Goal: Task Accomplishment & Management: Manage account settings

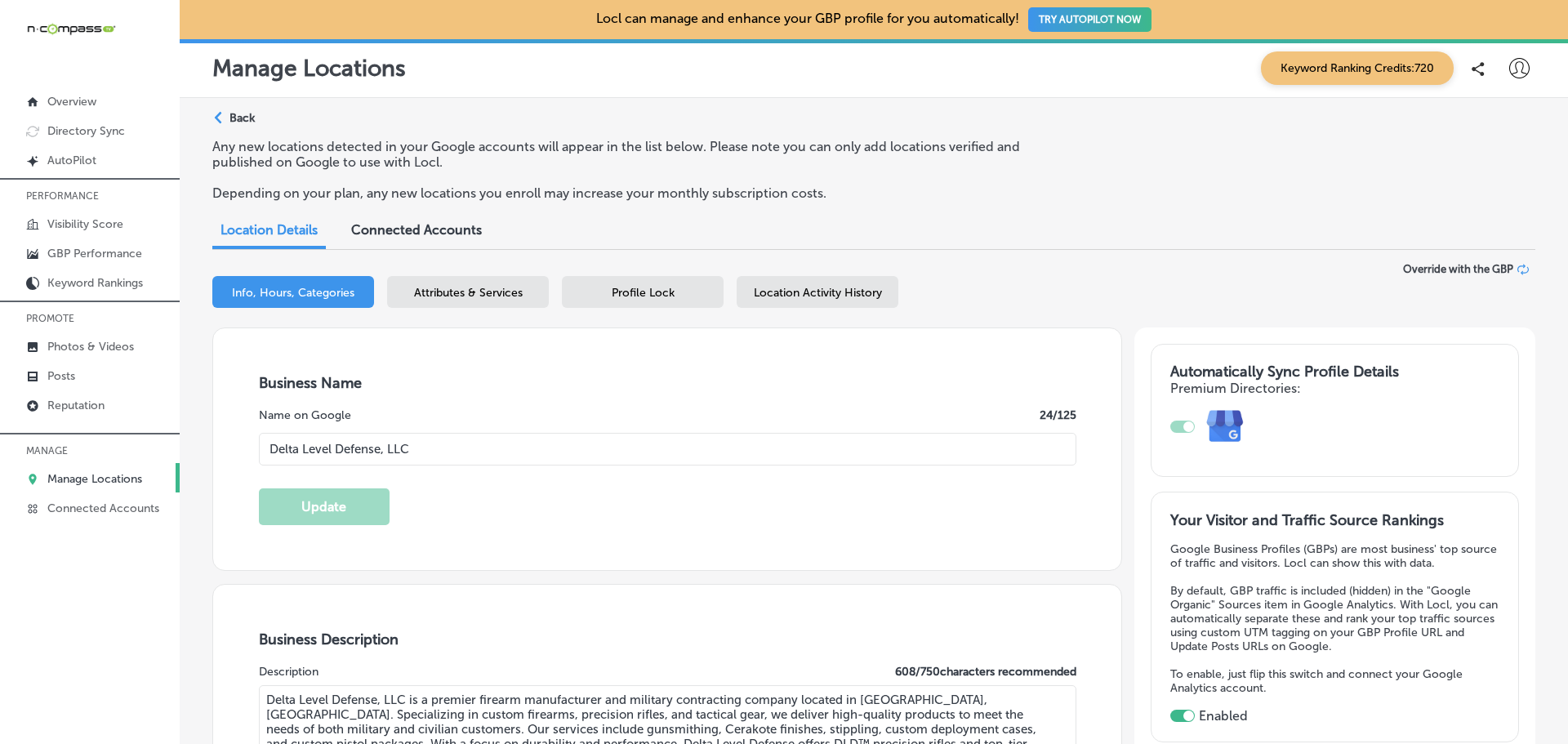
select select "US"
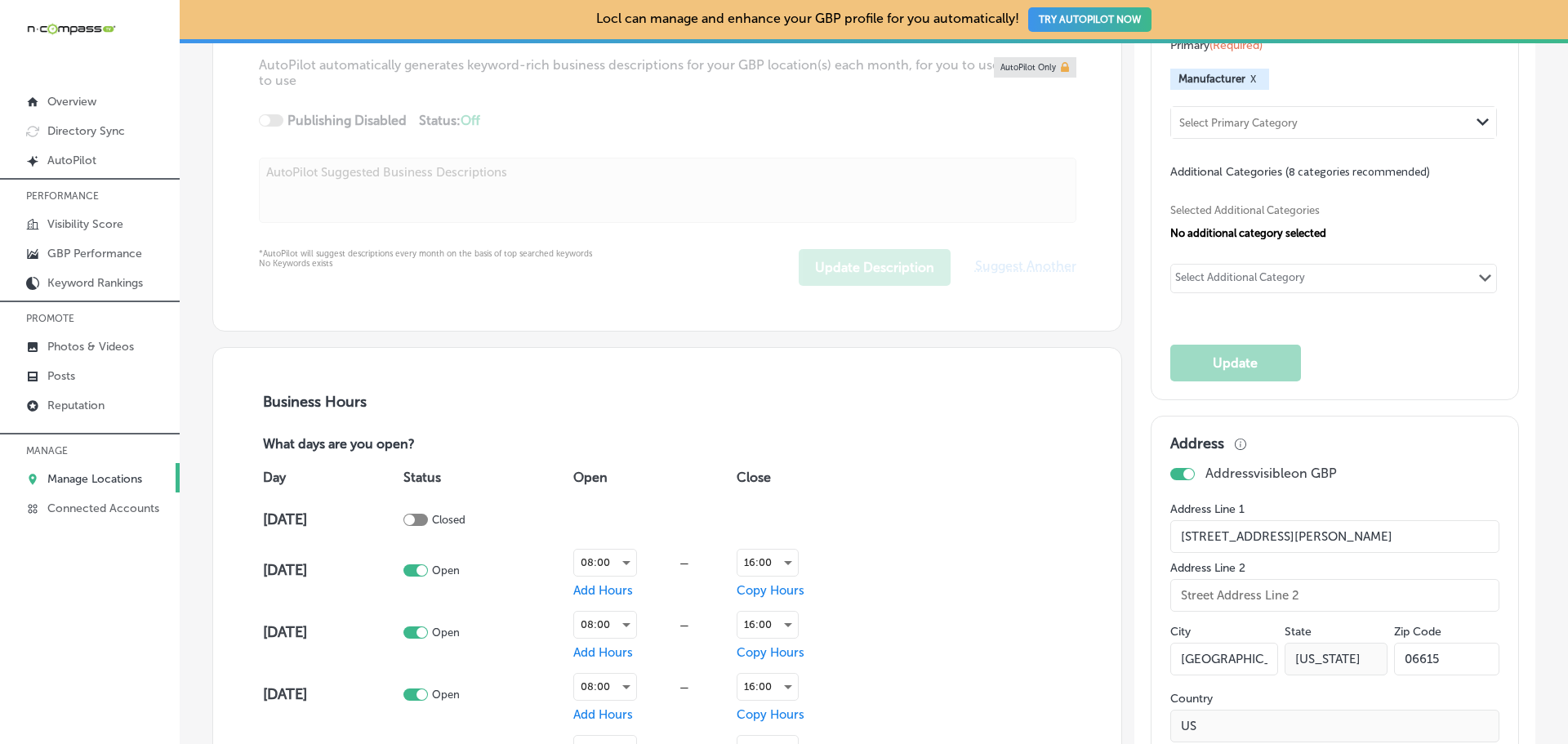
scroll to position [817, 0]
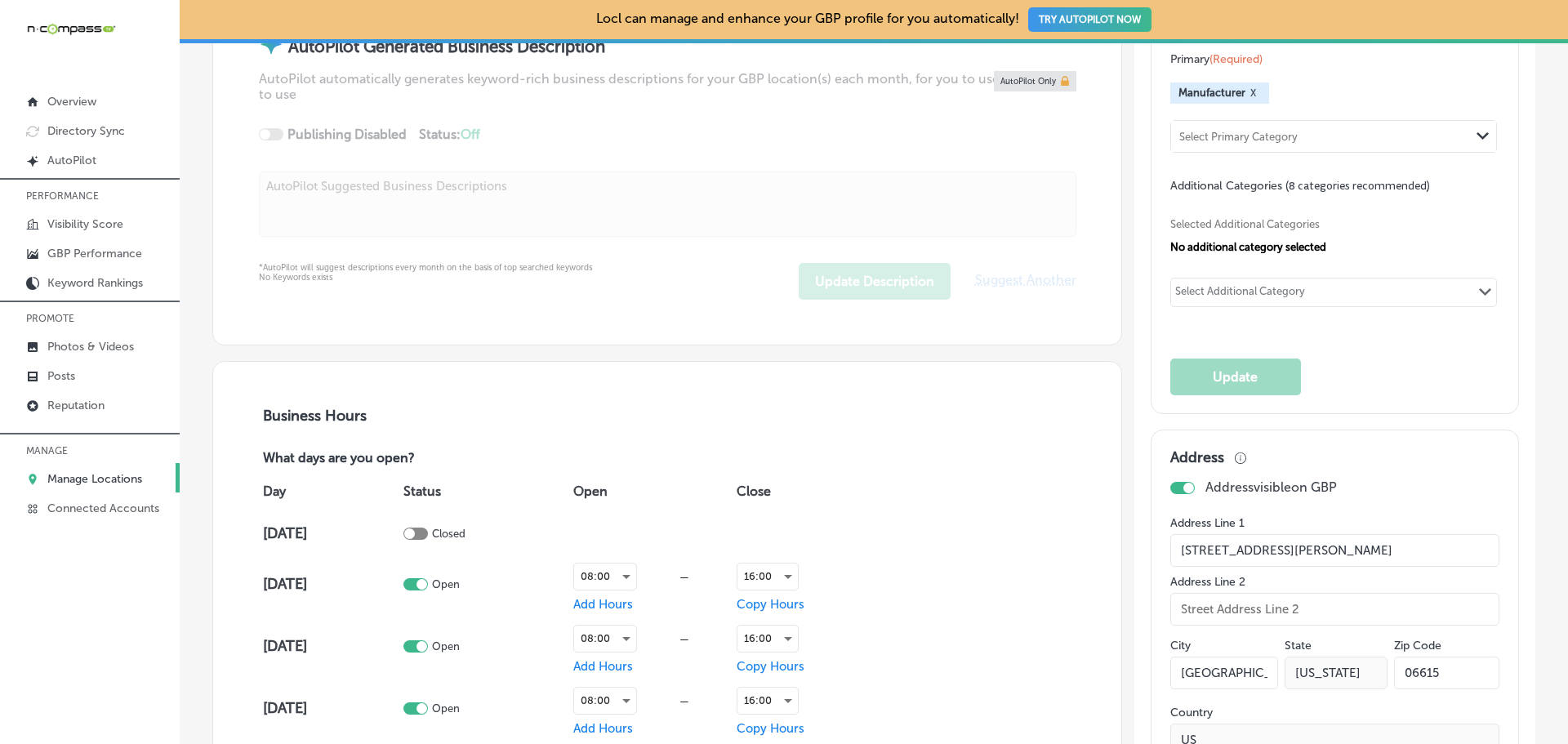
click at [45, 480] on link "Manage Locations" at bounding box center [90, 477] width 179 height 29
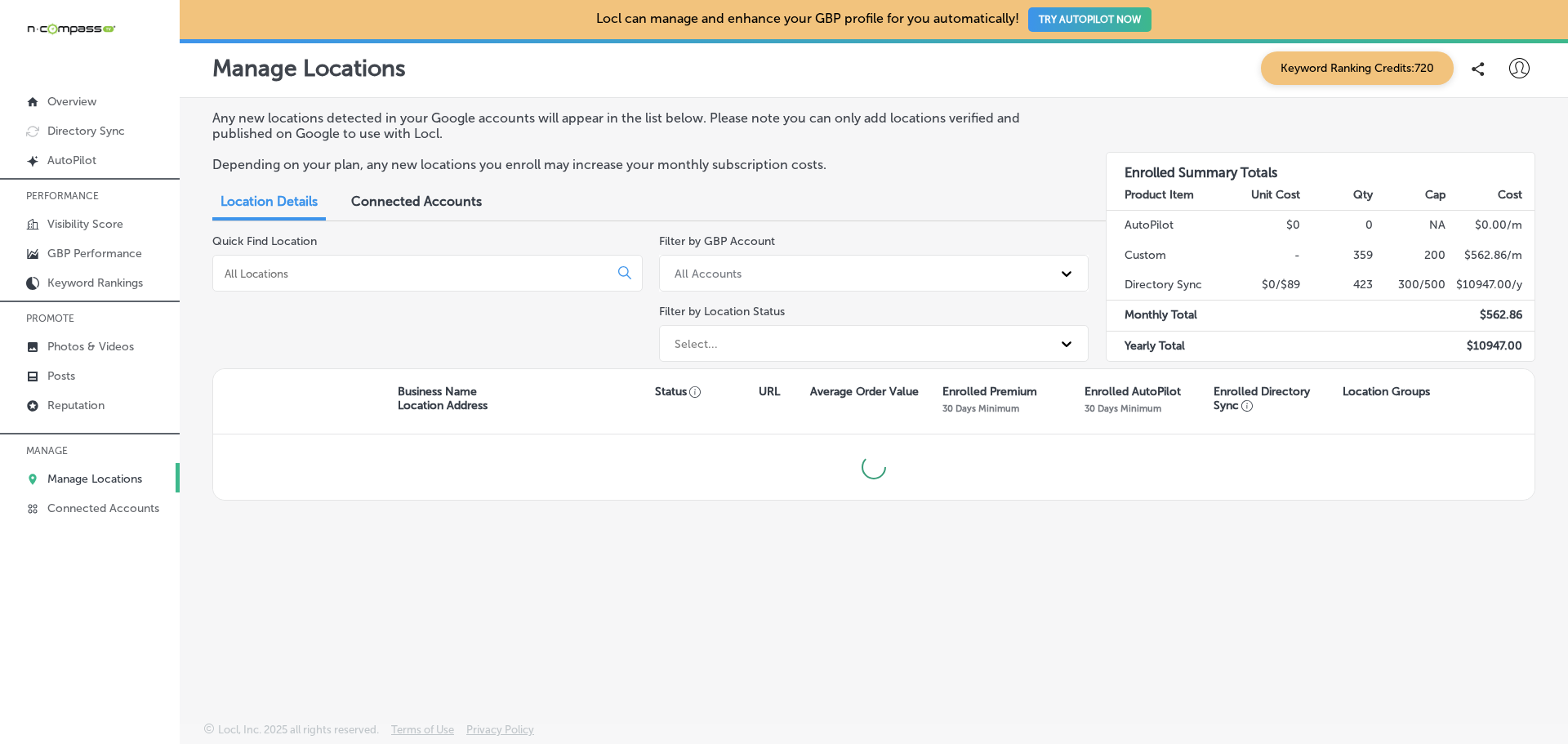
click at [273, 270] on input at bounding box center [413, 274] width 382 height 15
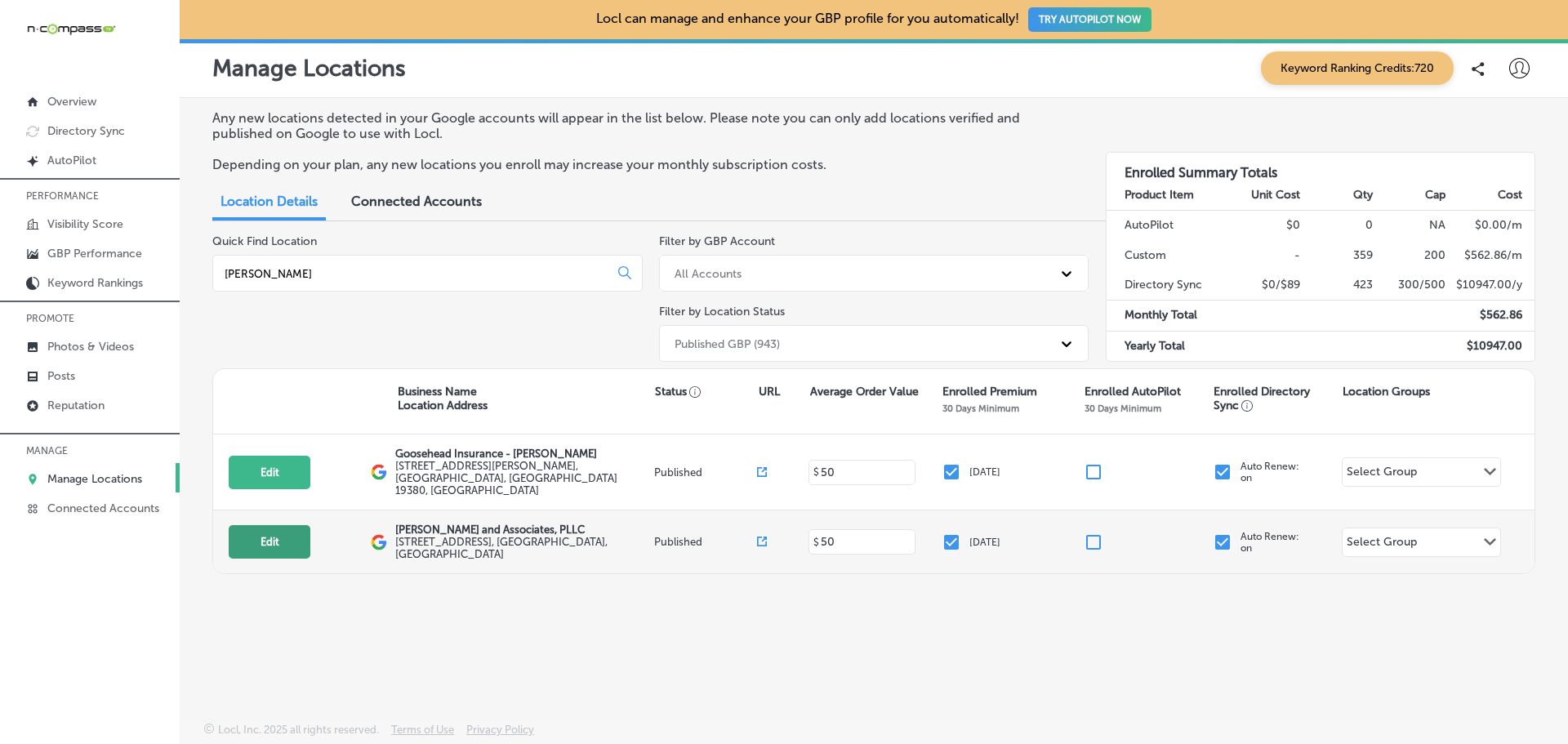
type input "[PERSON_NAME]"
click at [266, 527] on button "Edit" at bounding box center [269, 541] width 81 height 34
select select "US"
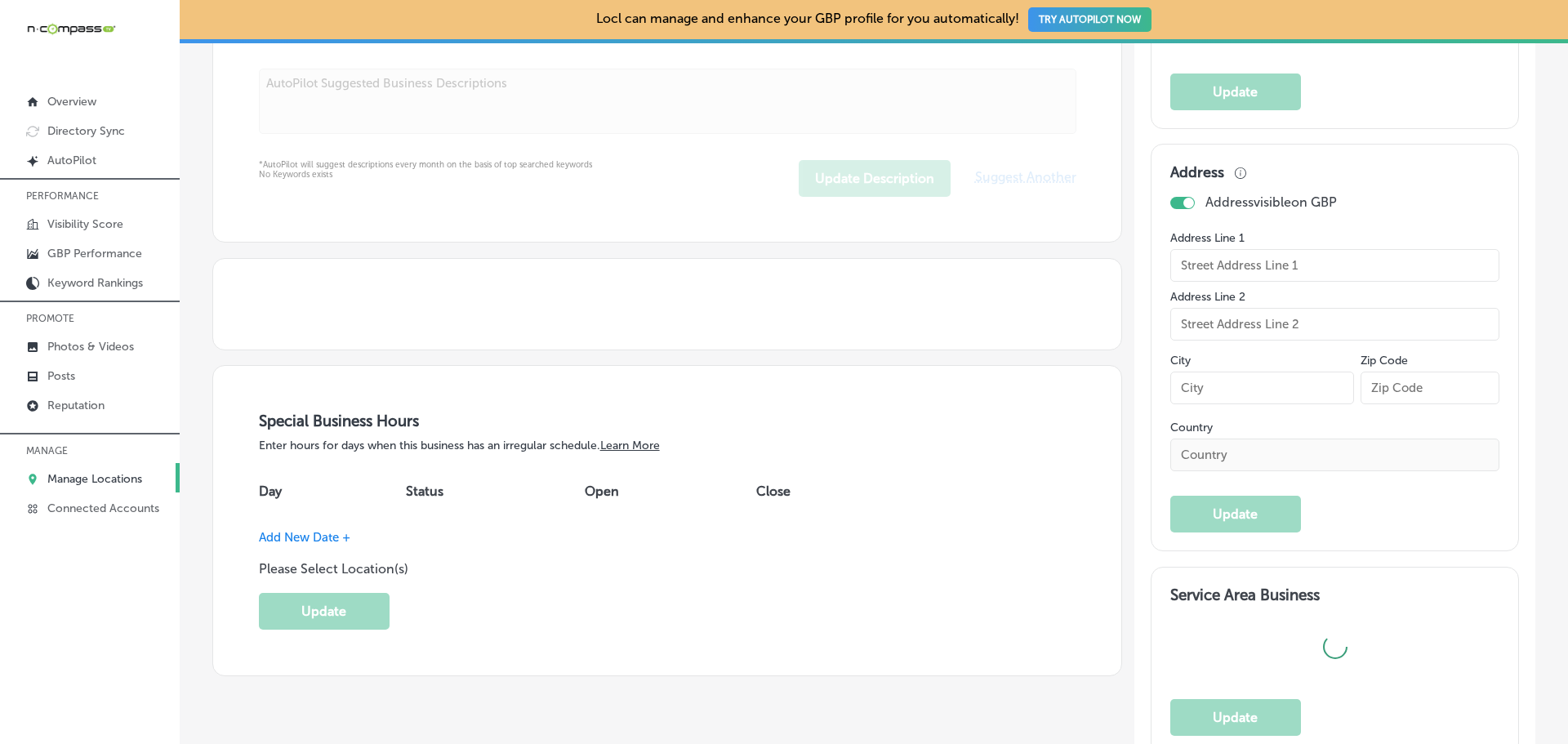
checkbox input "true"
type input "[STREET_ADDRESS]"
type input "Rockwell"
type input "75087"
type input "US"
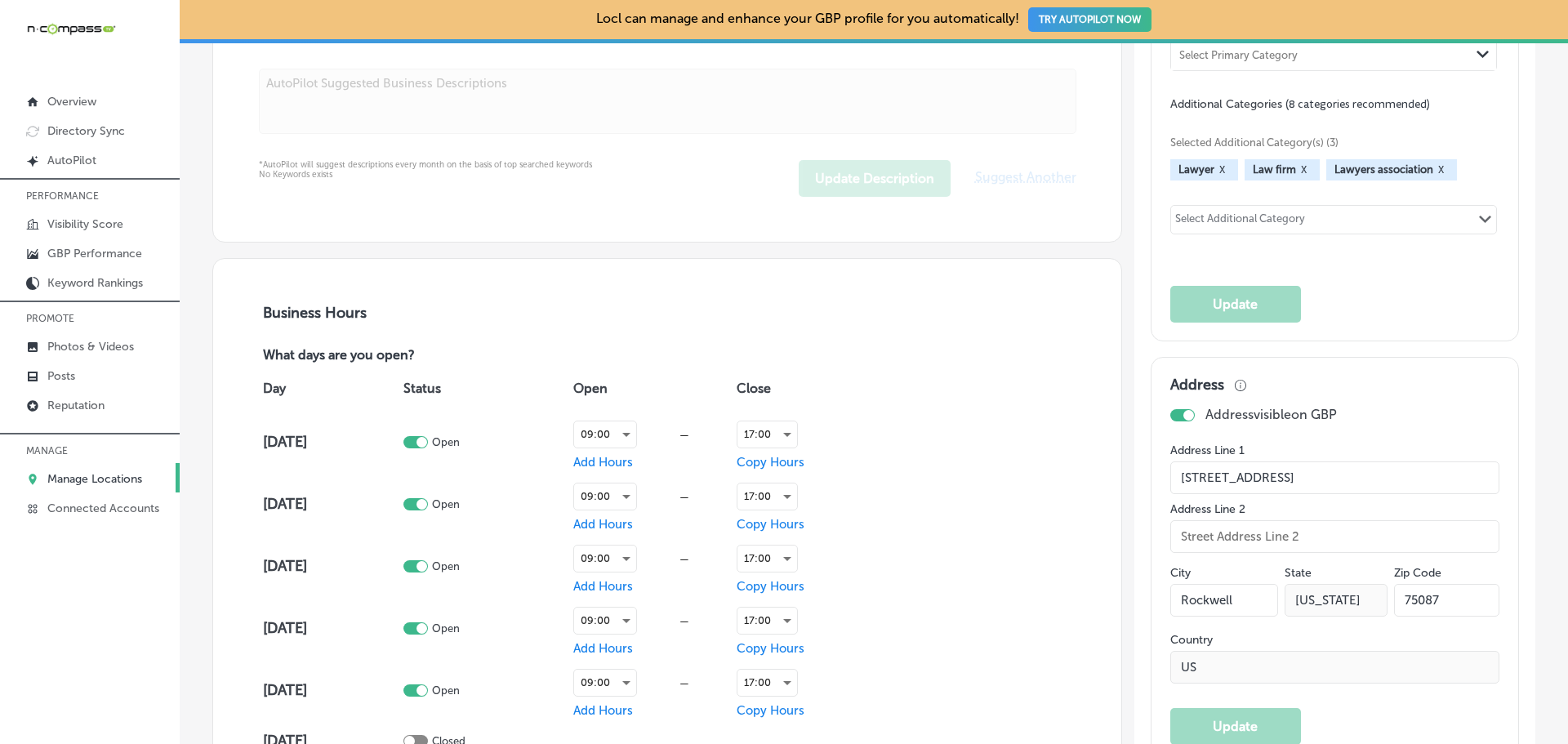
type input "[PERSON_NAME] and Associates, PLLC"
type input "[URL][DOMAIN_NAME]"
type input "[PHONE_NUMBER]"
type textarea "[PERSON_NAME] and Associates is a trusted law firm based in [GEOGRAPHIC_DATA], …"
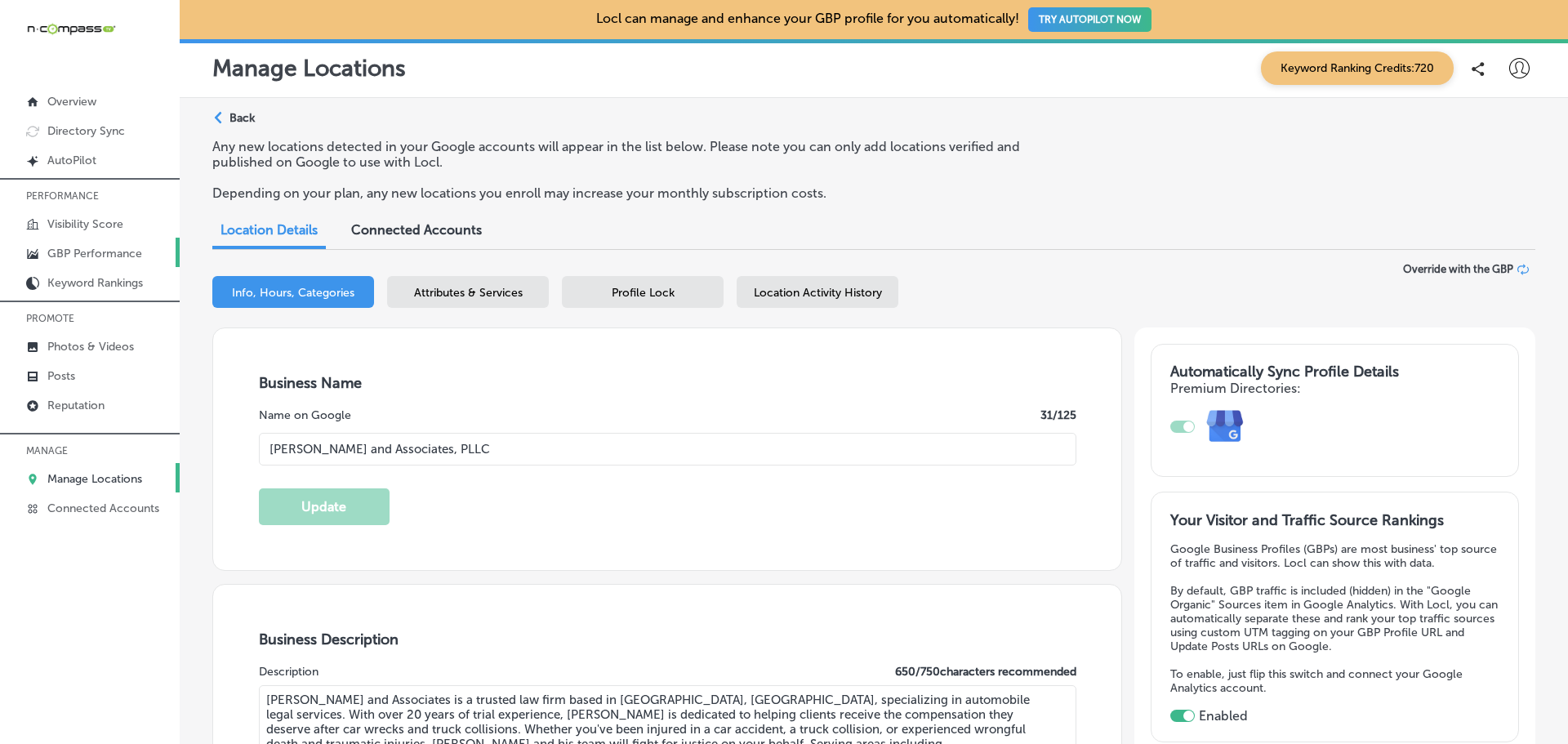
click at [78, 251] on p "GBP Performance" at bounding box center [94, 253] width 94 height 14
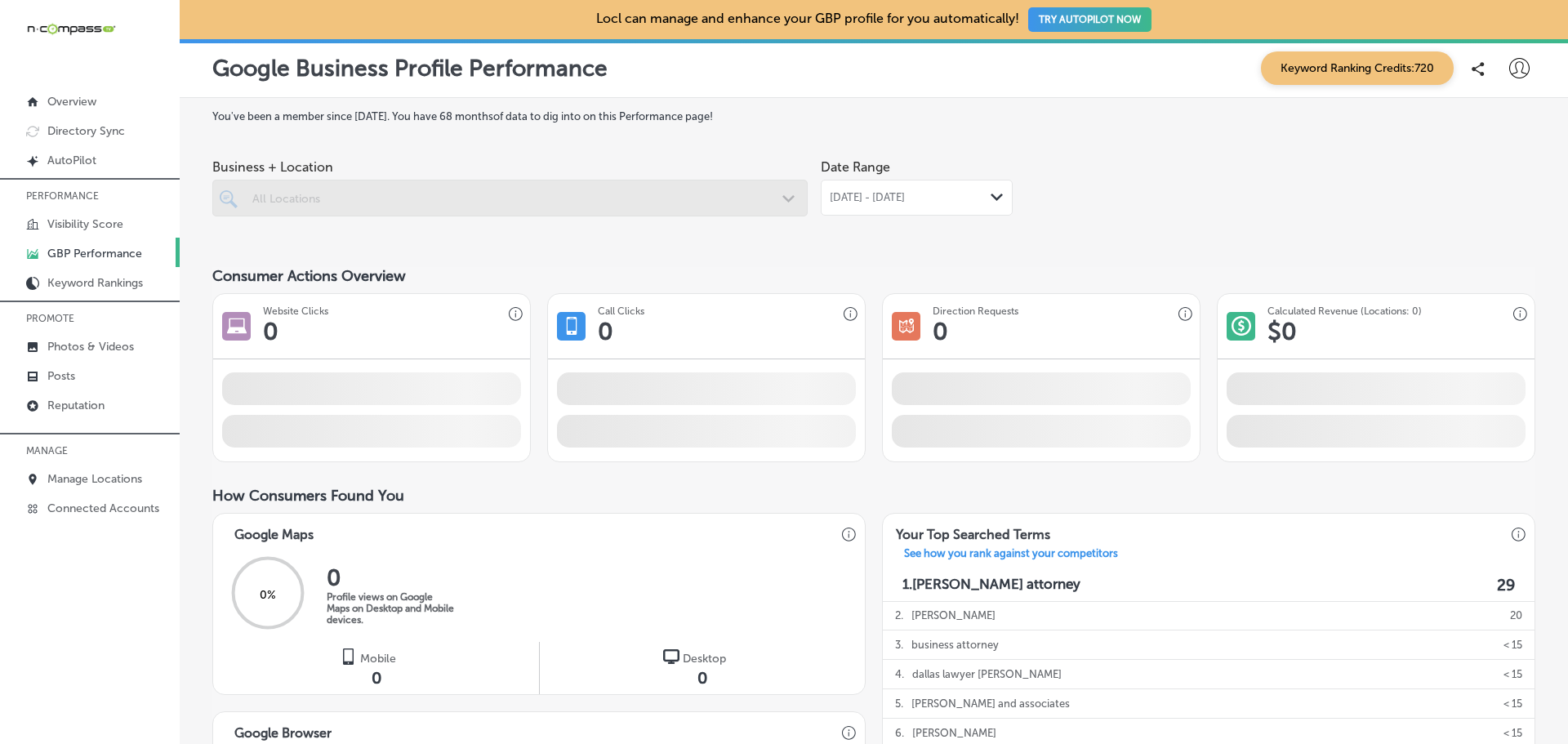
click at [277, 206] on div at bounding box center [510, 197] width 595 height 36
click at [877, 201] on span "[DATE] - [DATE]" at bounding box center [867, 198] width 75 height 13
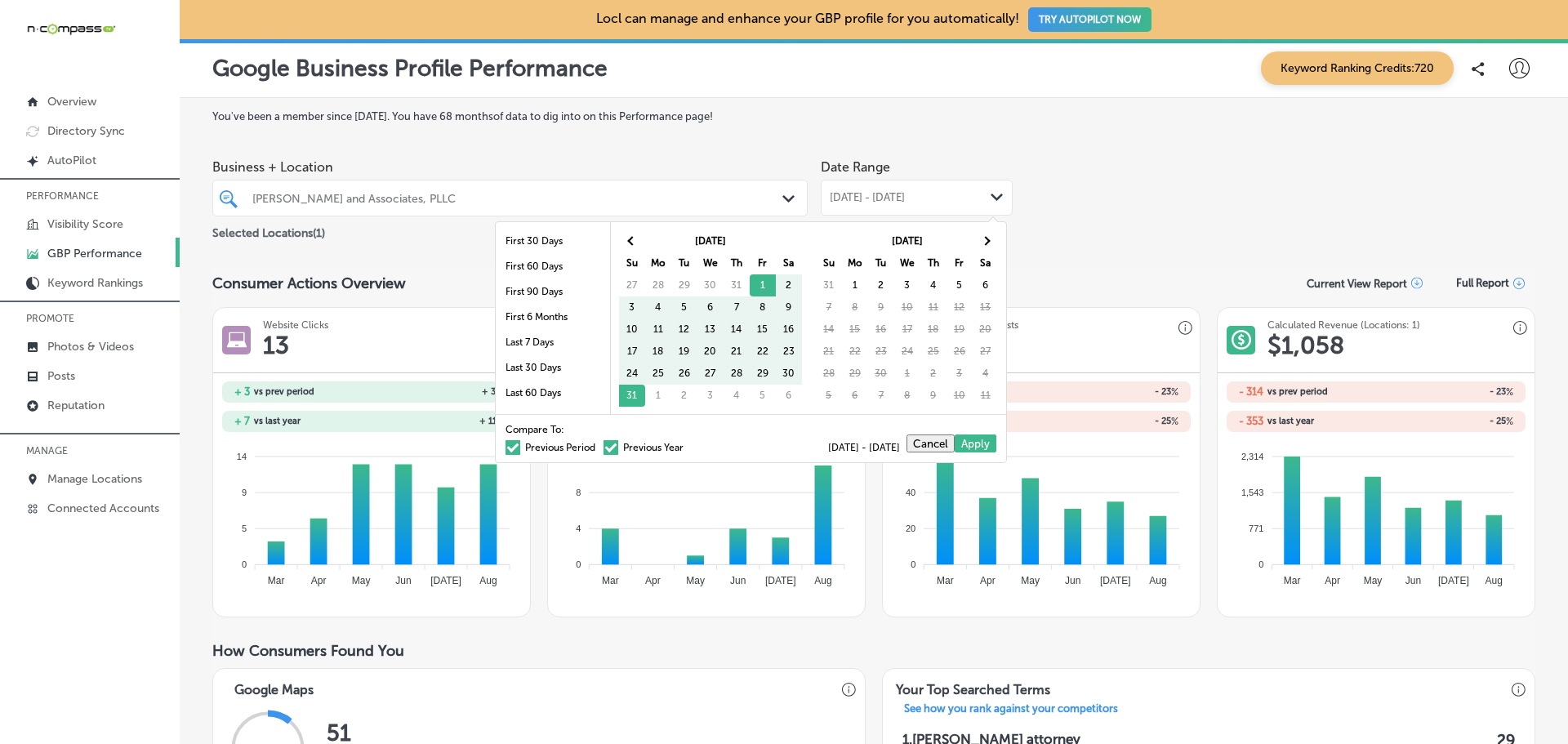
click at [617, 238] on div "[DATE] Su Mo Tu We Th Fr Sa 27 28 29 30 31 1 2 3 4 5 6 7 8 9 10 11 12 13 14 15 …" at bounding box center [712, 318] width 191 height 179
click at [629, 239] on span at bounding box center [632, 241] width 9 height 9
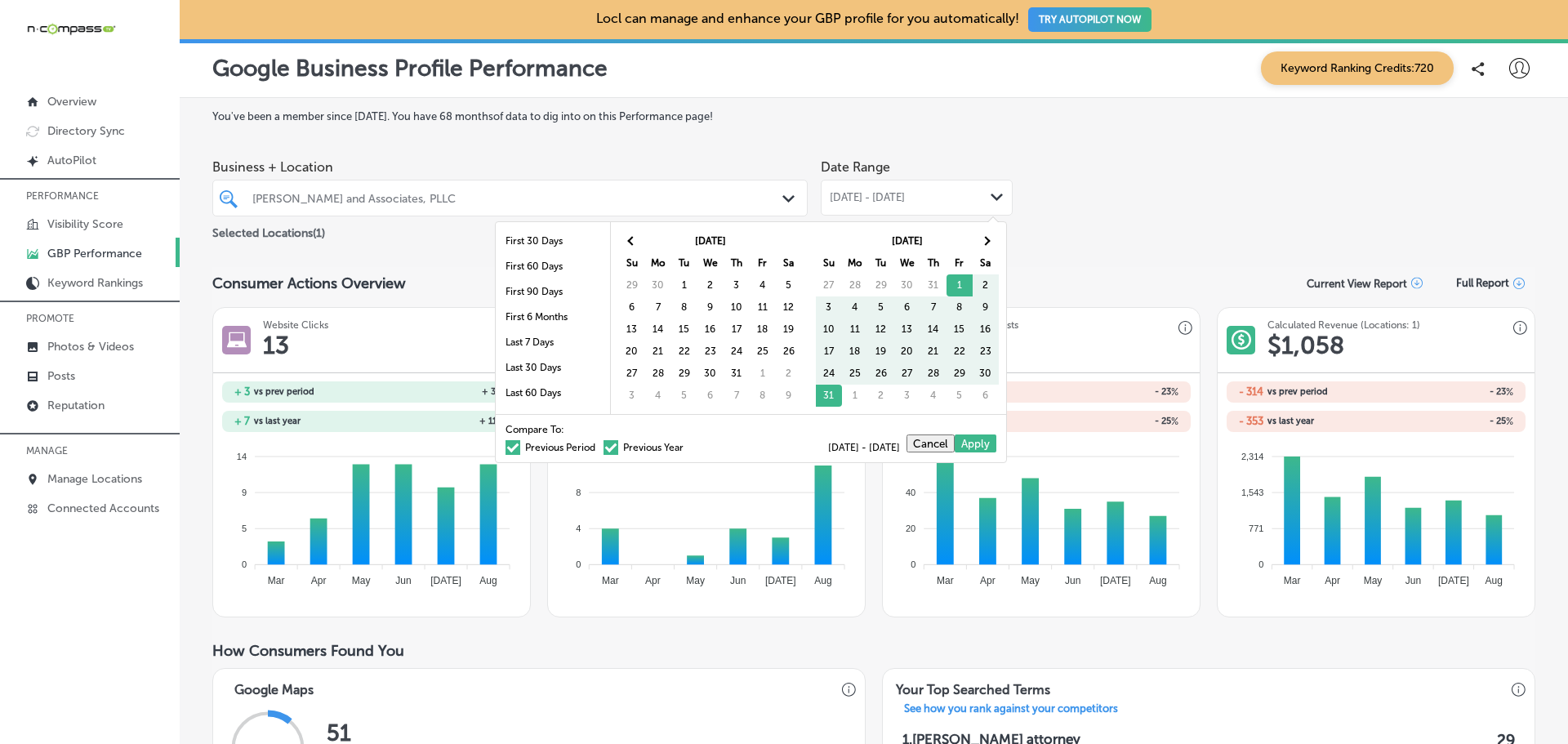
click at [629, 239] on span at bounding box center [632, 241] width 9 height 9
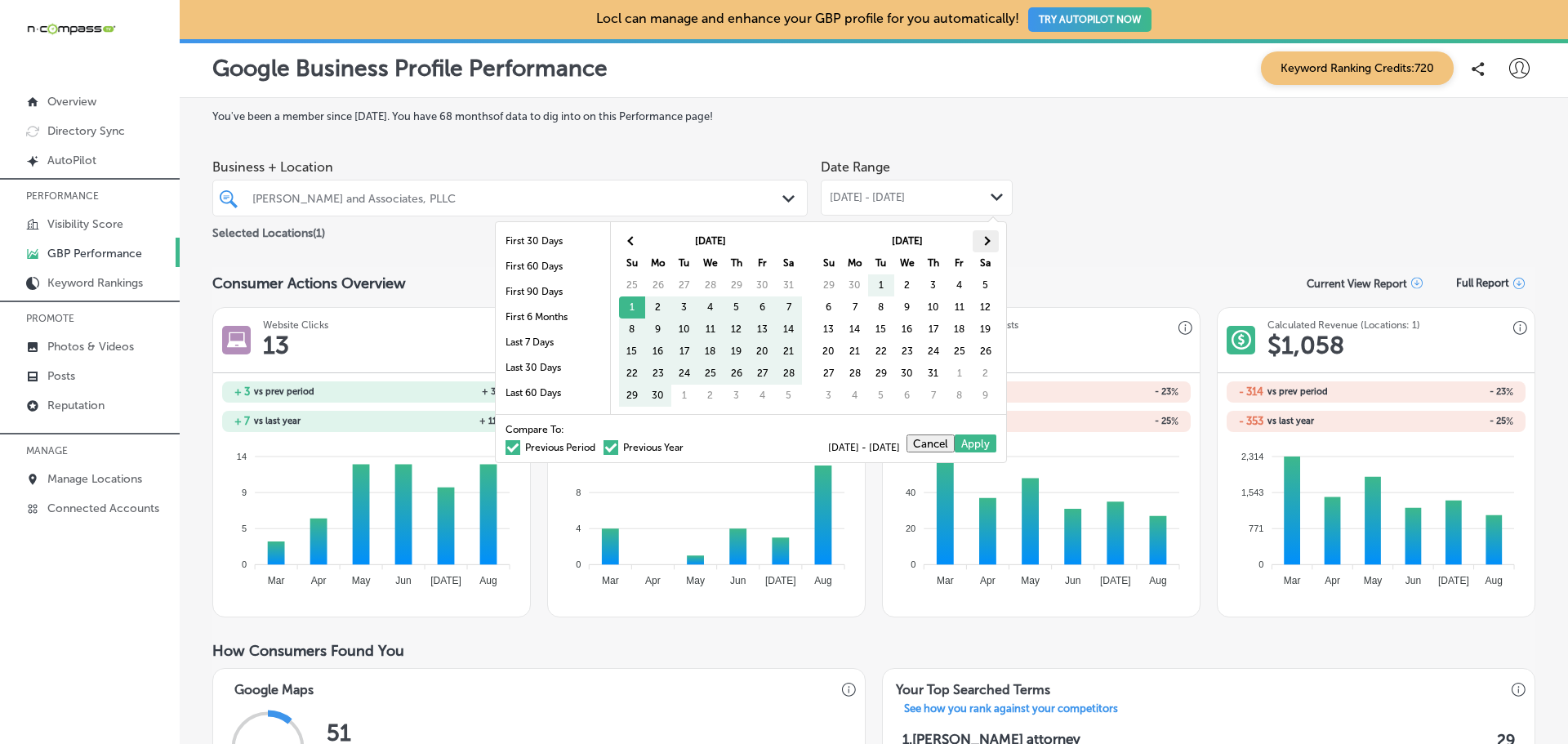
click at [981, 239] on span at bounding box center [986, 241] width 9 height 9
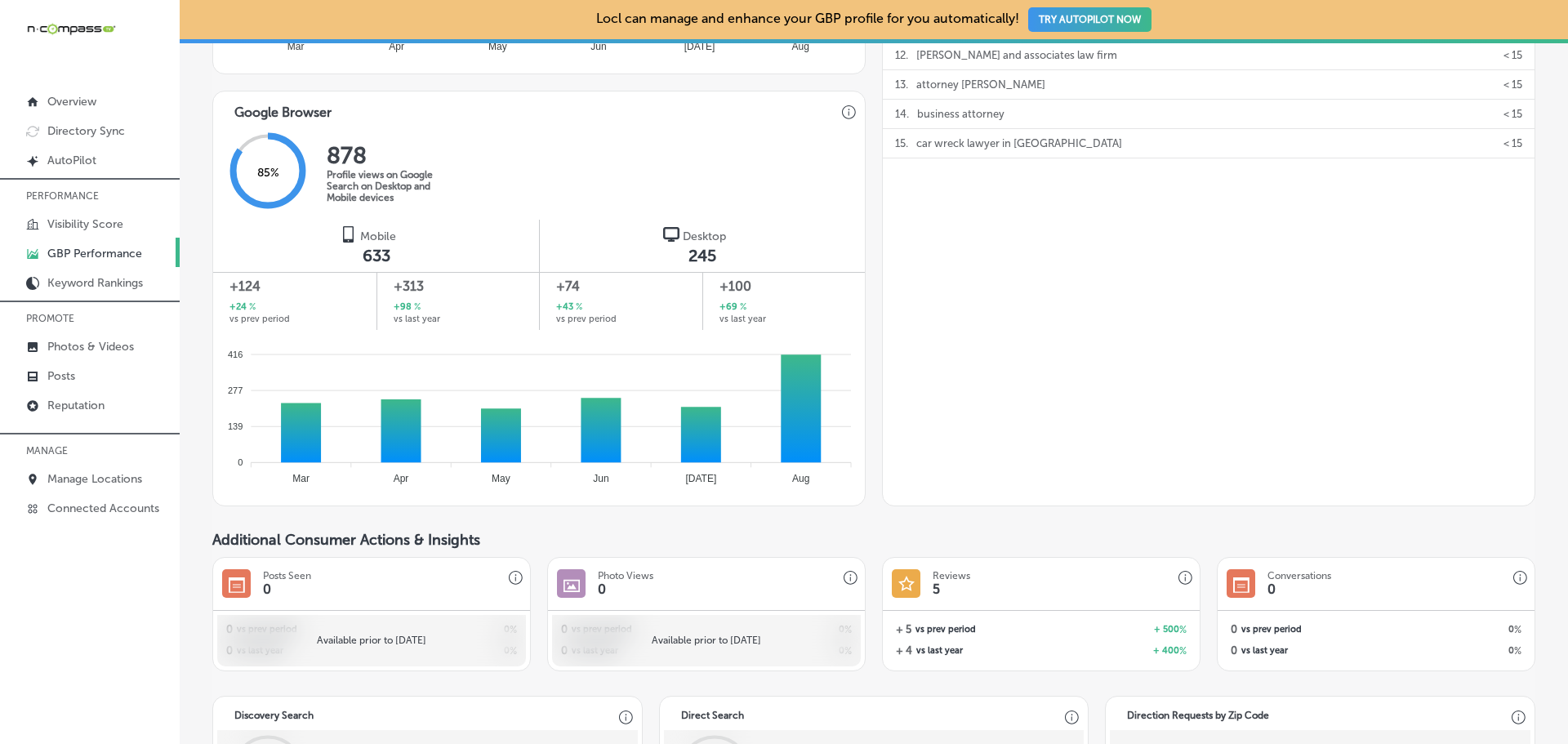
scroll to position [1061, 0]
